Goal: Register for event/course

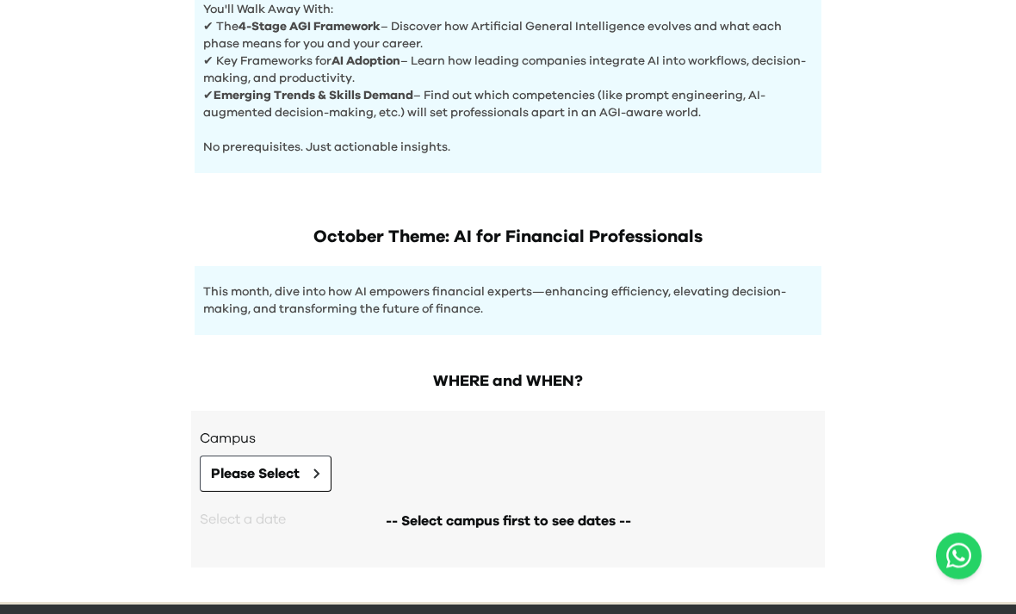
scroll to position [764, 0]
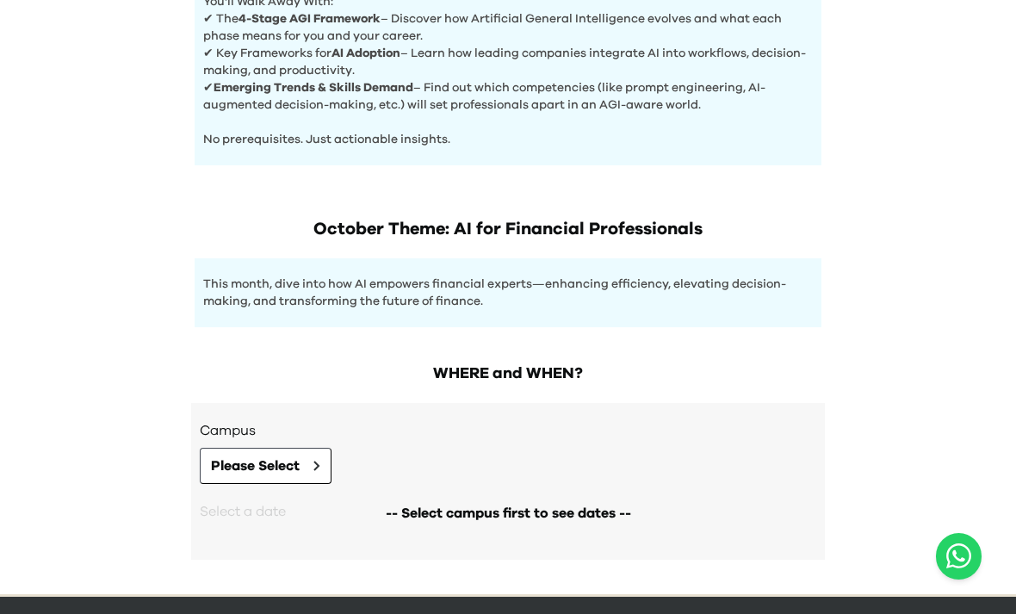
click at [293, 467] on span "Please Select" at bounding box center [255, 466] width 89 height 21
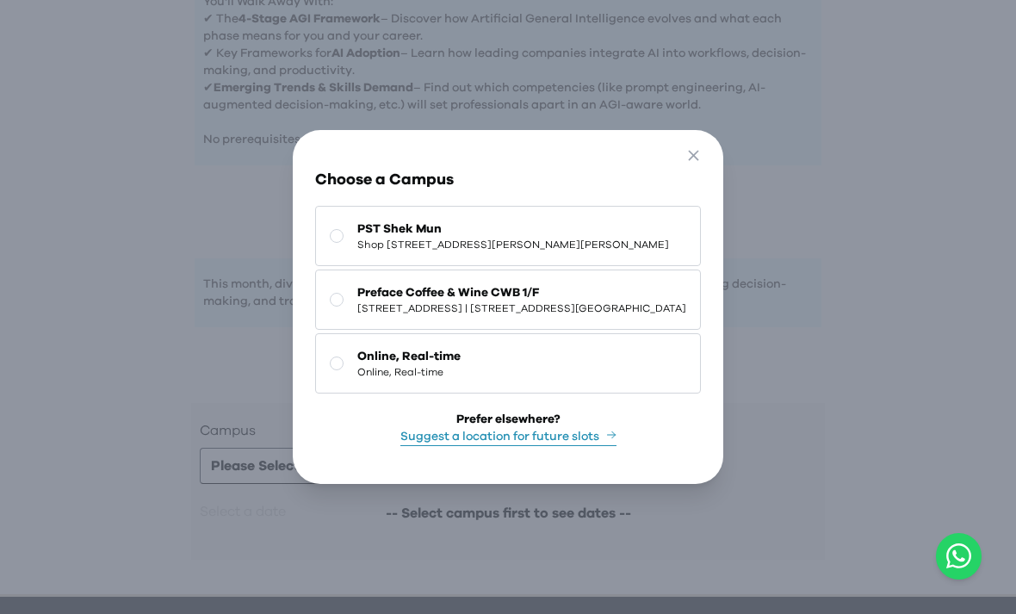
click at [341, 370] on rect at bounding box center [337, 363] width 13 height 13
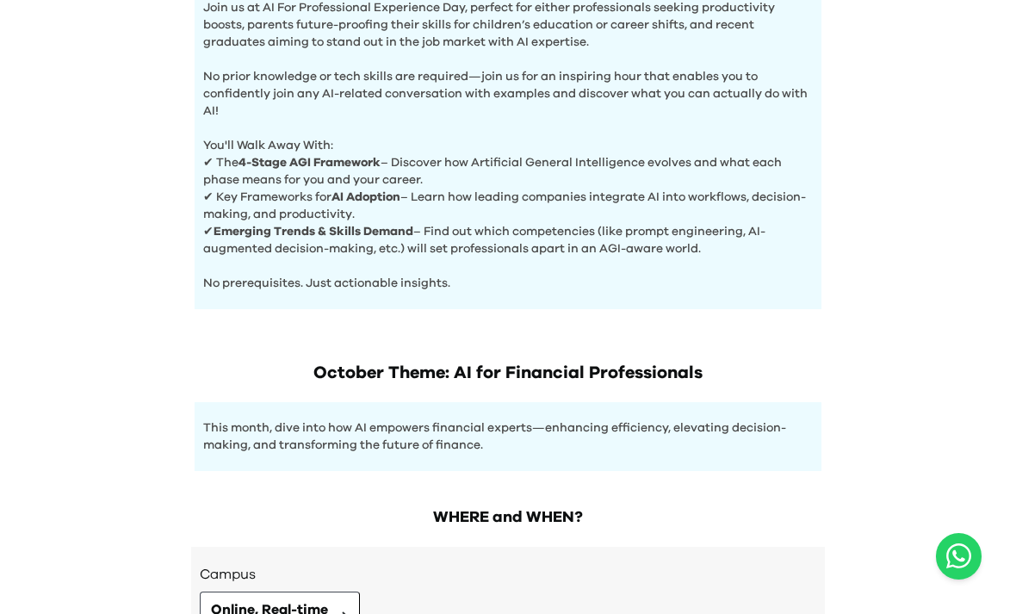
scroll to position [819, 0]
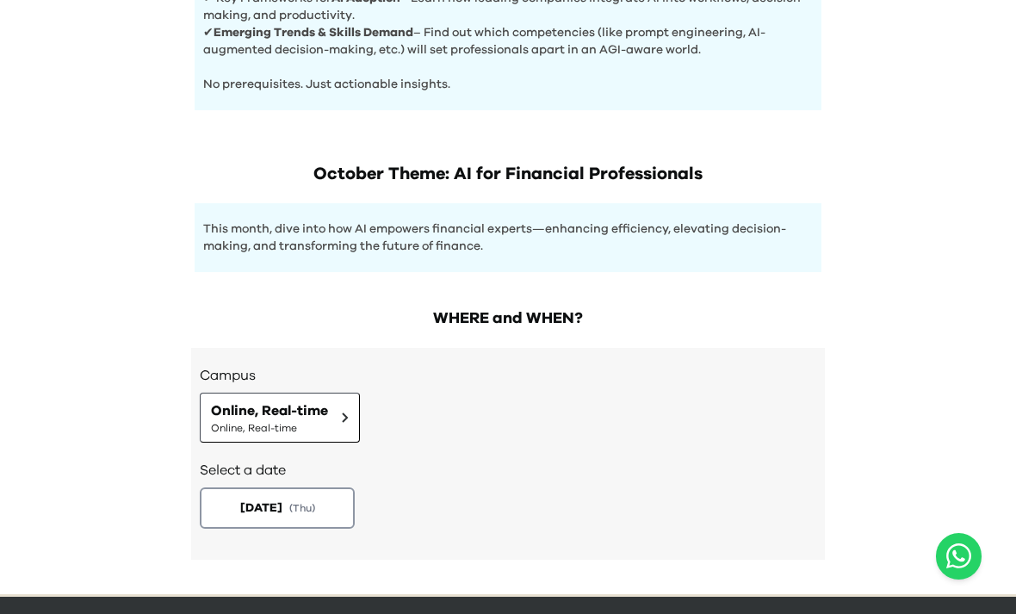
click at [489, 482] on div "Select a date [DATE] ( Thu )" at bounding box center [508, 493] width 617 height 100
click at [547, 510] on div "[DATE] ( Thu )" at bounding box center [508, 507] width 617 height 41
click at [462, 521] on div "[DATE] ( Thu )" at bounding box center [508, 507] width 617 height 41
click at [308, 512] on span "( Thu )" at bounding box center [302, 508] width 26 height 14
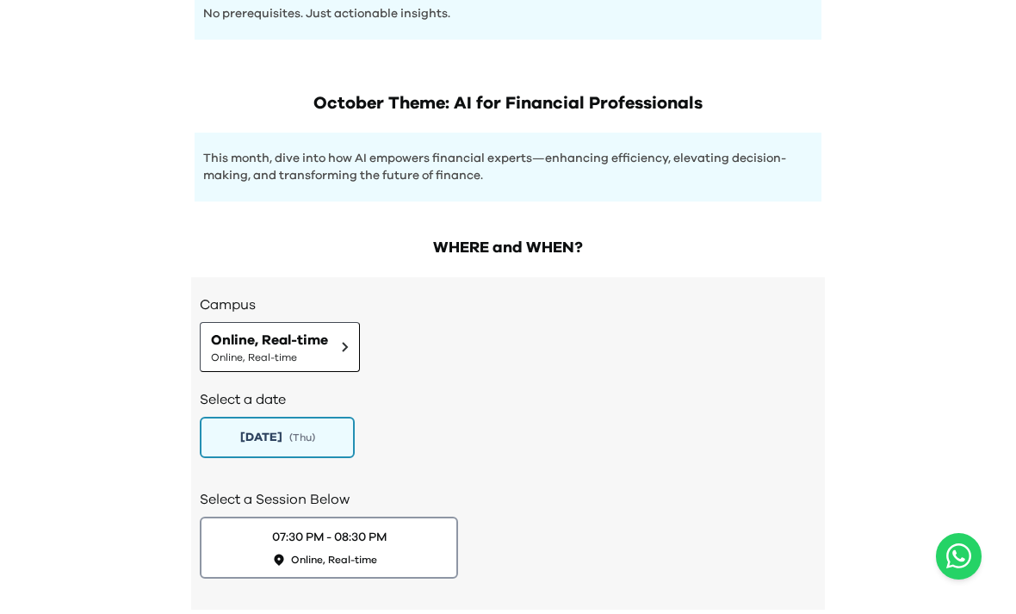
scroll to position [921, 0]
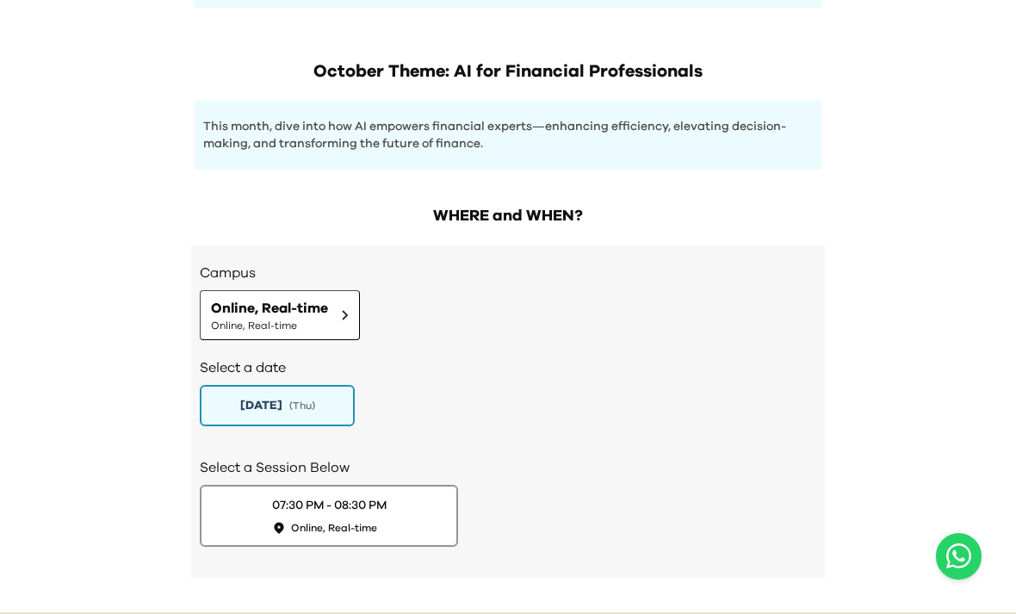
click at [382, 518] on div "07:30 PM - 08:30 PM Online, Real-time" at bounding box center [329, 516] width 115 height 38
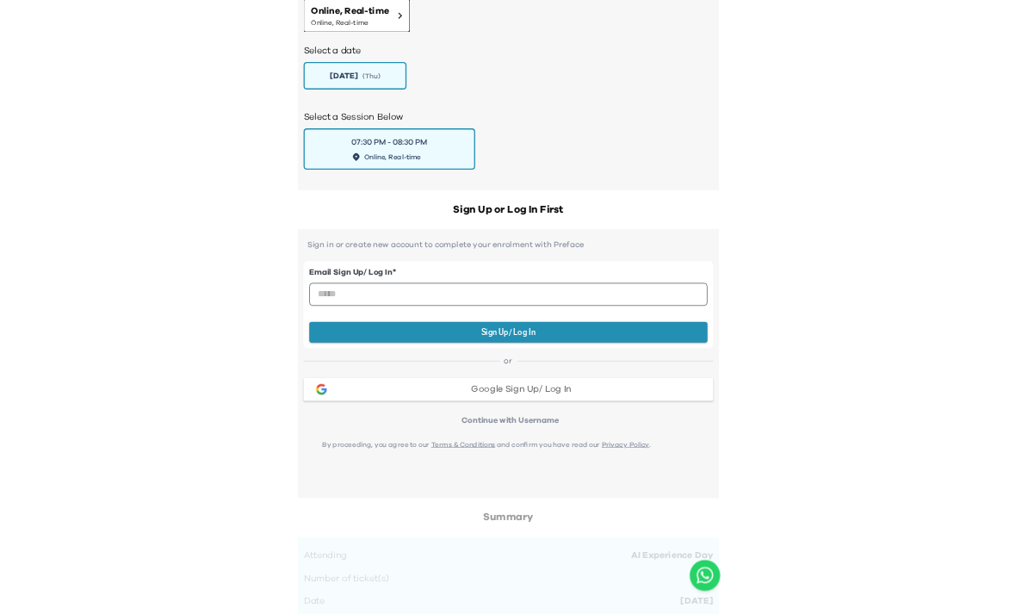
scroll to position [1368, 0]
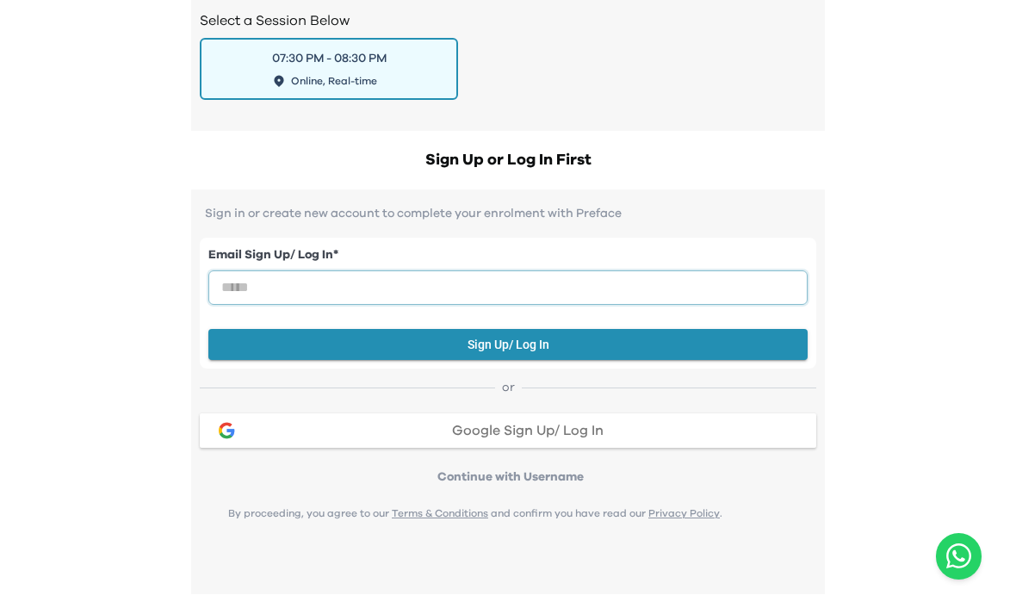
click at [400, 287] on input "email" at bounding box center [507, 287] width 599 height 34
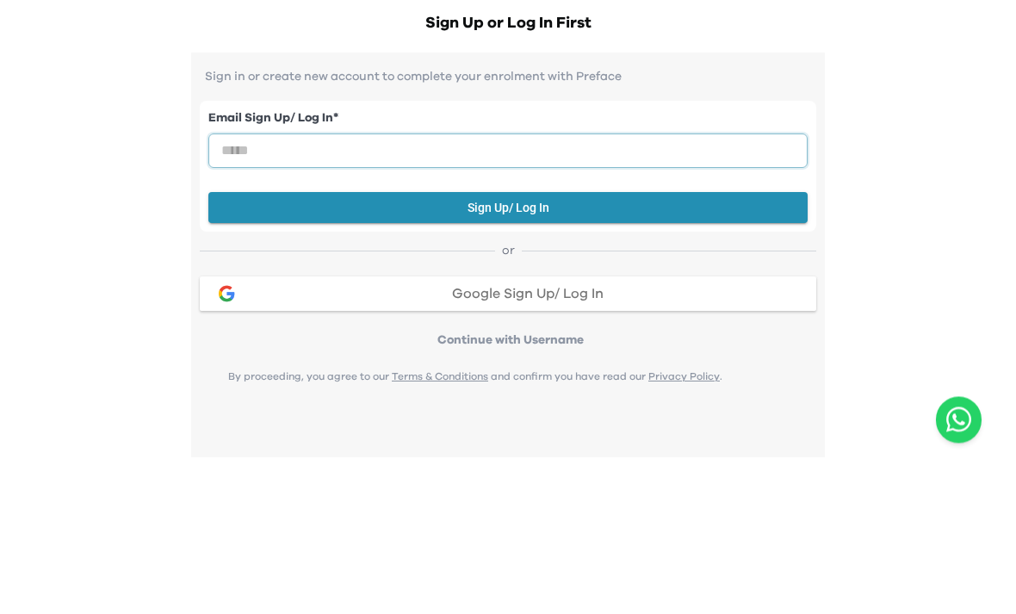
type input "*"
type input "**********"
click at [633, 329] on button "Sign Up/ Log In" at bounding box center [507, 345] width 599 height 32
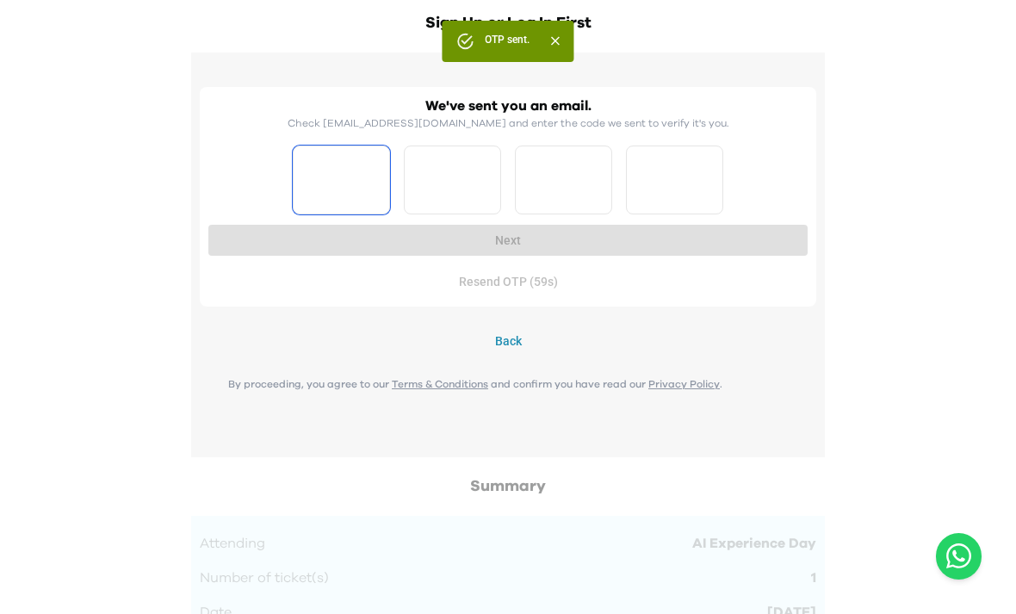
click at [327, 189] on input "Please enter OTP character 1" at bounding box center [341, 180] width 97 height 69
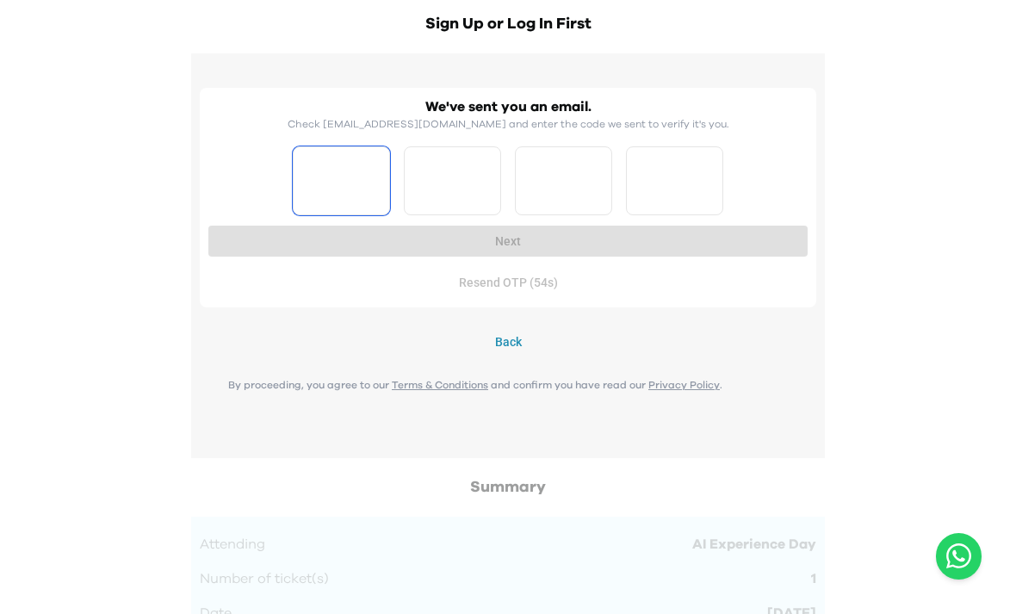
type input "*"
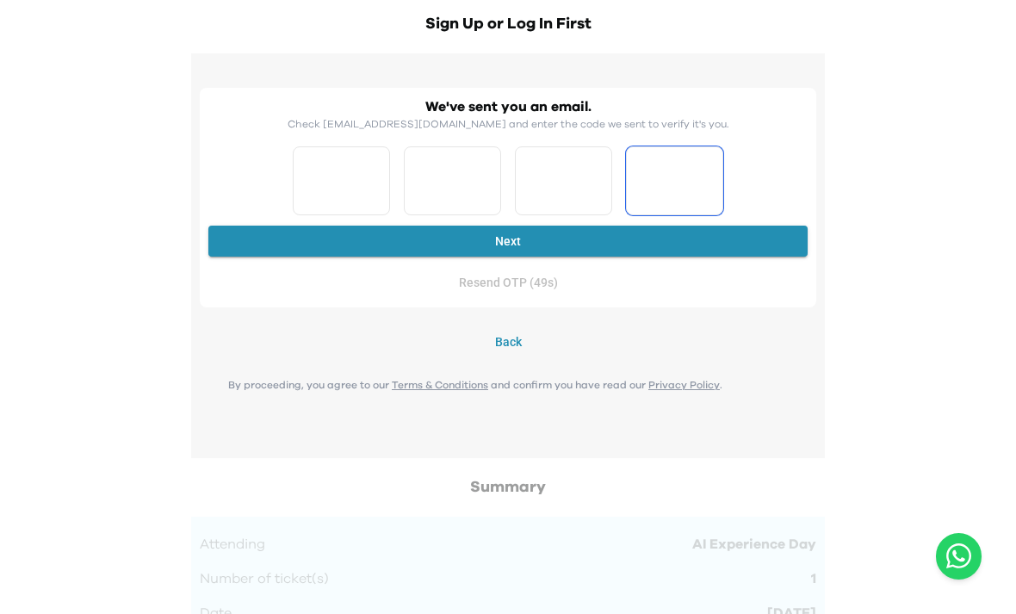
type input "*"
click at [693, 233] on button "Next" at bounding box center [507, 242] width 599 height 32
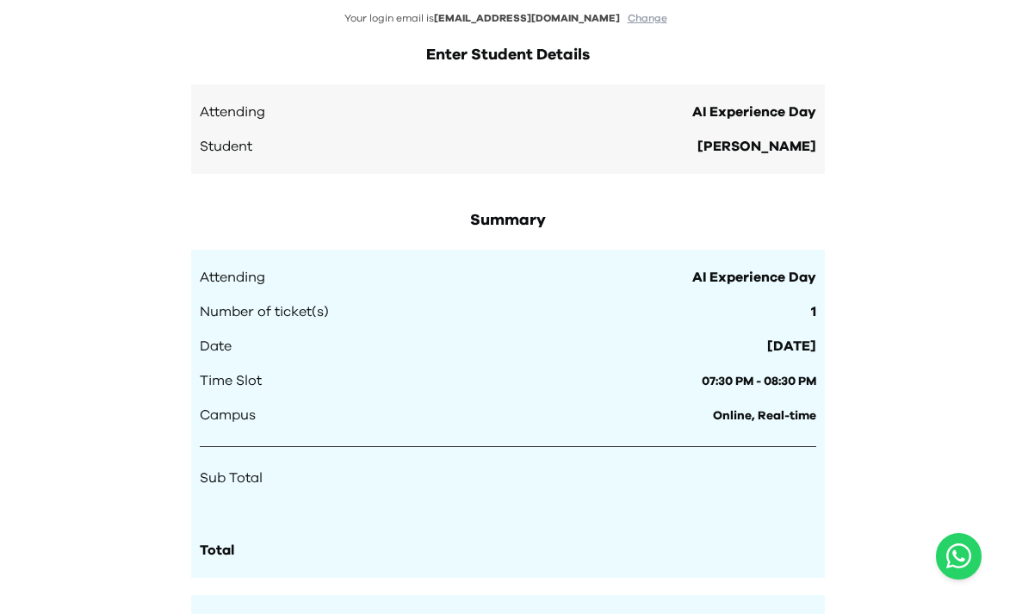
click at [716, 238] on div "Summary Attending AI Experience Day Number of ticket(s) 1 Date [DATE] Time Slot…" at bounding box center [508, 502] width 634 height 588
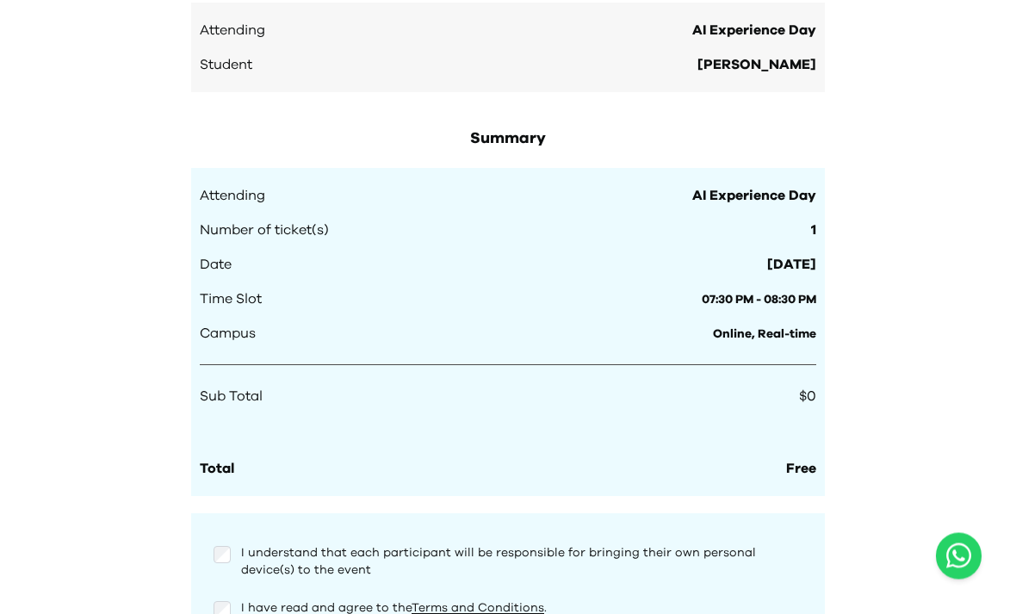
scroll to position [1724, 0]
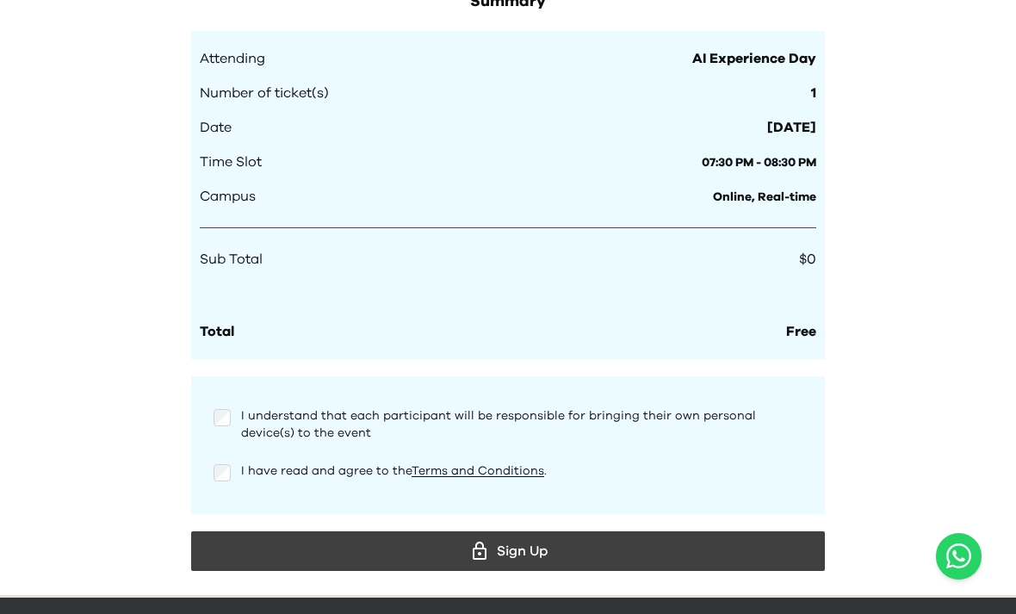
click at [571, 562] on div "Sign Up" at bounding box center [508, 551] width 606 height 26
